Goal: Information Seeking & Learning: Learn about a topic

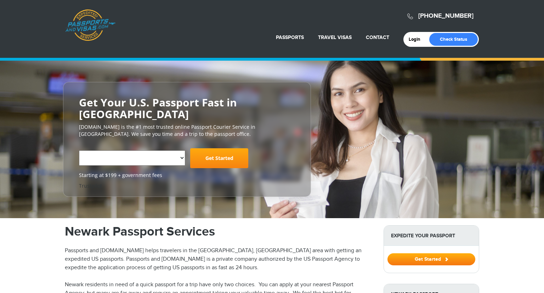
click at [95, 17] on link "Passports & [DOMAIN_NAME]" at bounding box center [90, 25] width 50 height 32
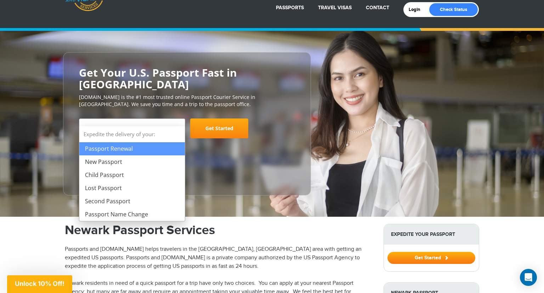
click at [170, 121] on span "Select Your Service" at bounding box center [131, 131] width 93 height 20
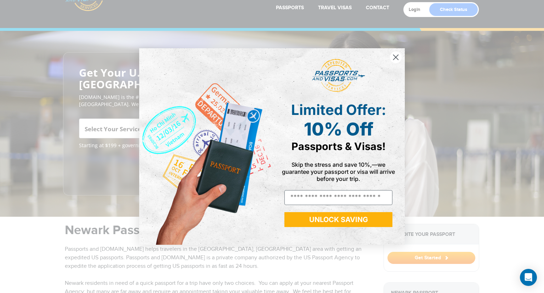
click at [392, 56] on circle "Close dialog" at bounding box center [396, 57] width 12 height 12
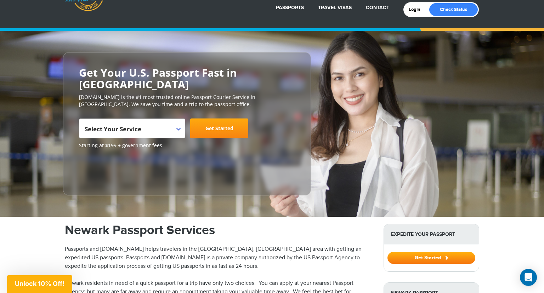
click at [124, 118] on span "Select Your Service" at bounding box center [132, 128] width 106 height 20
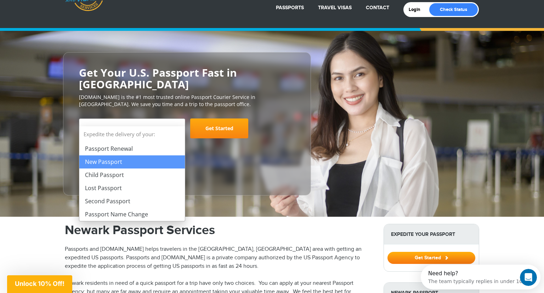
select select "**********"
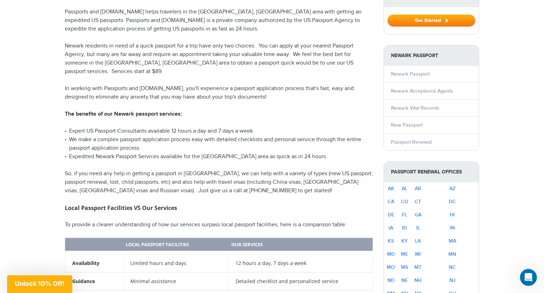
click at [169, 127] on li "Expert US Passport Consultants available 12 hours a day and 7 days a week." at bounding box center [219, 131] width 308 height 9
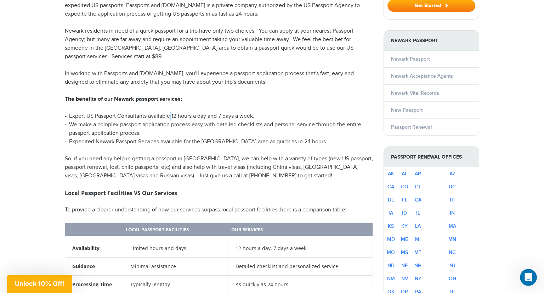
scroll to position [316, 0]
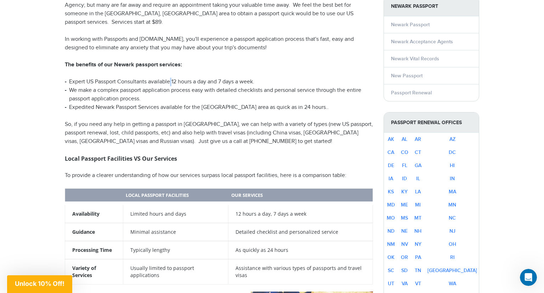
click at [270, 103] on li "Expedited Newark Passport Services available for the [GEOGRAPHIC_DATA] area as …" at bounding box center [219, 107] width 308 height 9
click at [194, 120] on p "So, if you need any help in getting a passport in [GEOGRAPHIC_DATA], we can hel…" at bounding box center [219, 133] width 308 height 26
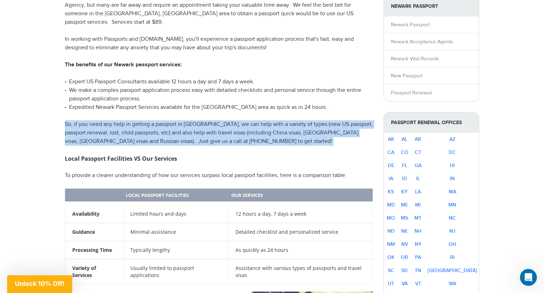
click at [194, 120] on p "So, if you need any help in getting a passport in [GEOGRAPHIC_DATA], we can hel…" at bounding box center [219, 133] width 308 height 26
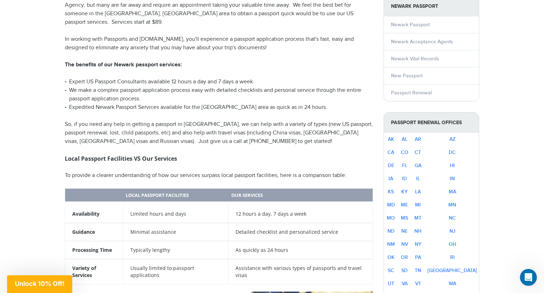
click at [209, 120] on p "So, if you need any help in getting a passport in [GEOGRAPHIC_DATA], we can hel…" at bounding box center [219, 133] width 308 height 26
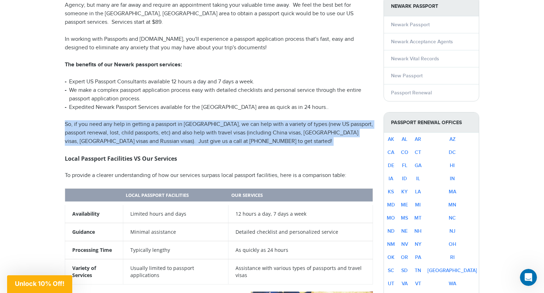
click at [209, 120] on p "So, if you need any help in getting a passport in [GEOGRAPHIC_DATA], we can hel…" at bounding box center [219, 133] width 308 height 26
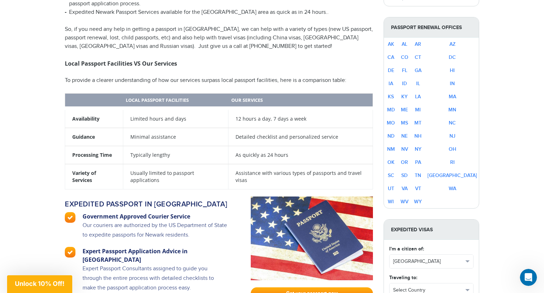
scroll to position [411, 0]
click at [239, 108] on td "12 hours a day, 7 days a week" at bounding box center [301, 118] width 145 height 20
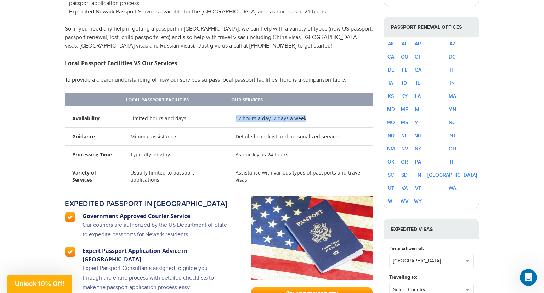
click at [239, 108] on td "12 hours a day, 7 days a week" at bounding box center [301, 118] width 145 height 20
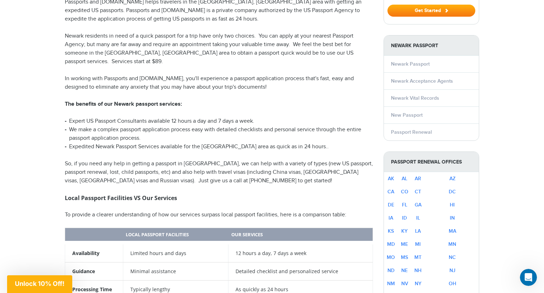
scroll to position [269, 0]
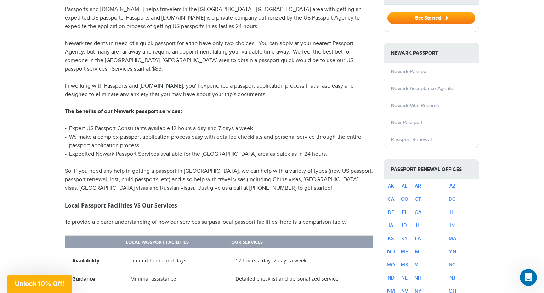
click at [176, 124] on li "Expert US Passport Consultants available 12 hours a day and 7 days a week." at bounding box center [219, 128] width 308 height 9
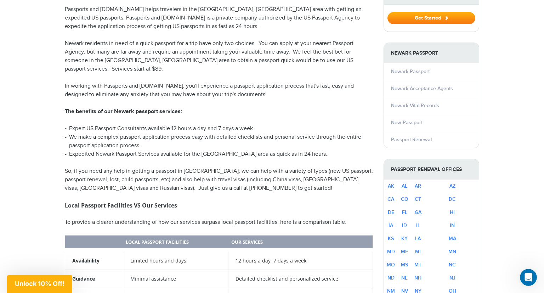
click at [171, 108] on strong "The benefits of our Newark passport services:" at bounding box center [123, 111] width 117 height 7
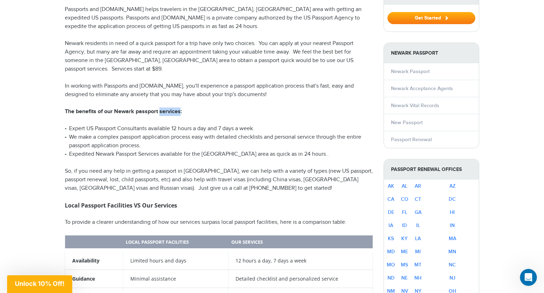
click at [171, 108] on strong "The benefits of our Newark passport services:" at bounding box center [123, 111] width 117 height 7
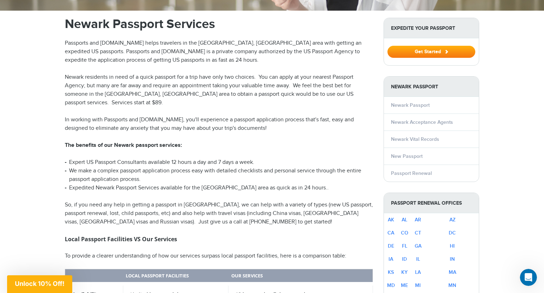
scroll to position [238, 0]
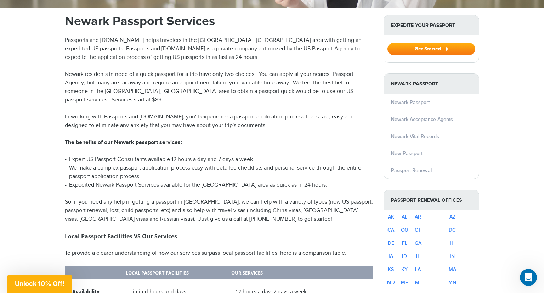
click at [83, 139] on strong "The benefits of our Newark passport services:" at bounding box center [123, 142] width 117 height 7
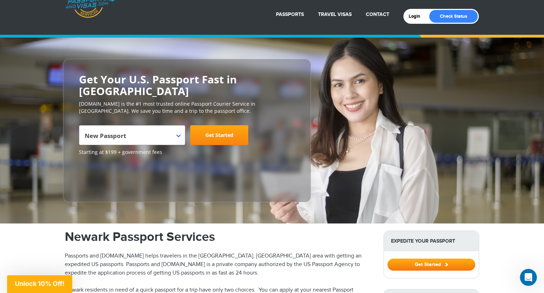
scroll to position [24, 0]
